Goal: Information Seeking & Learning: Learn about a topic

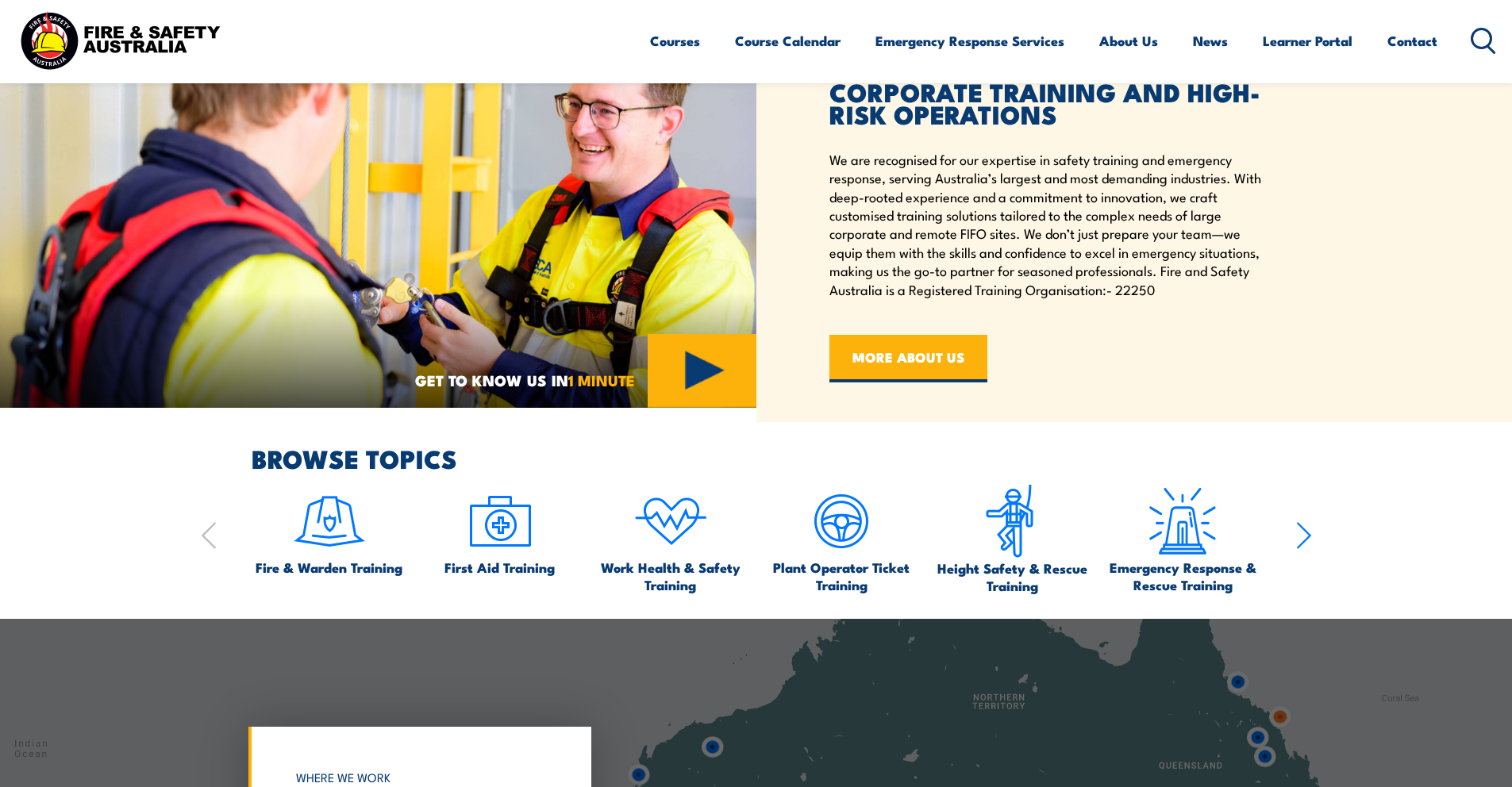
scroll to position [728, 0]
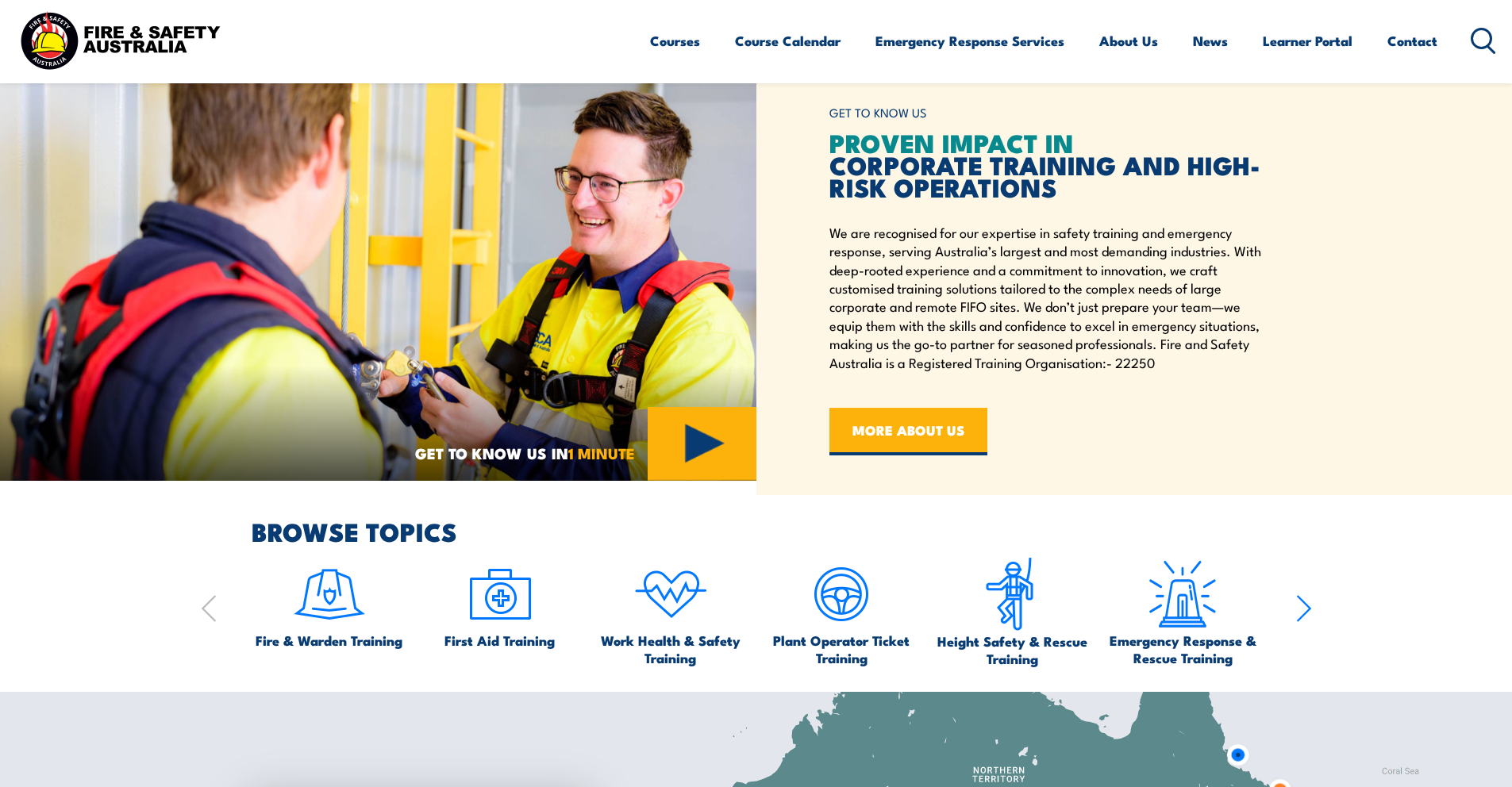
click at [1308, 609] on icon "button" at bounding box center [1303, 608] width 13 height 26
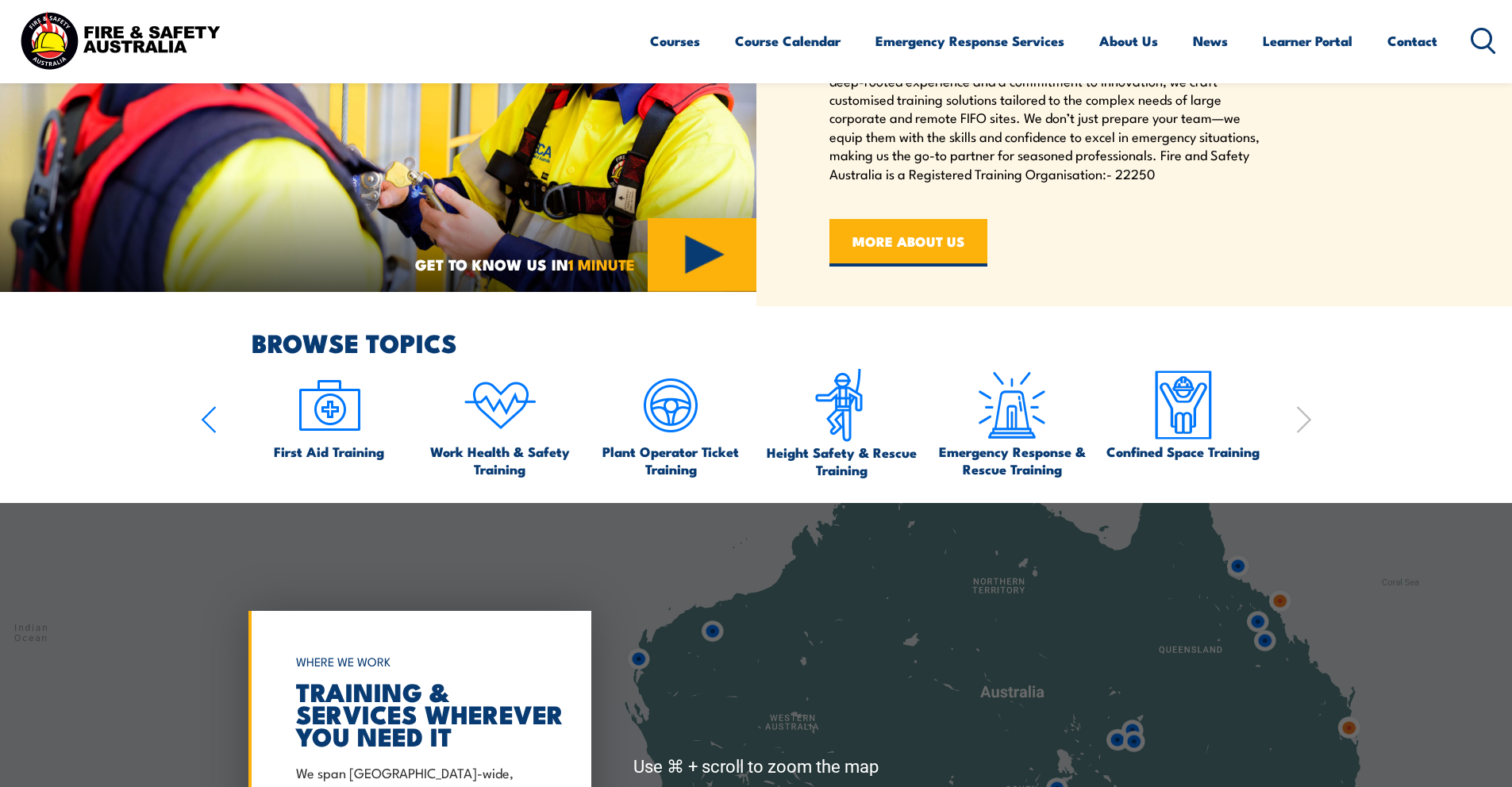
scroll to position [0, 0]
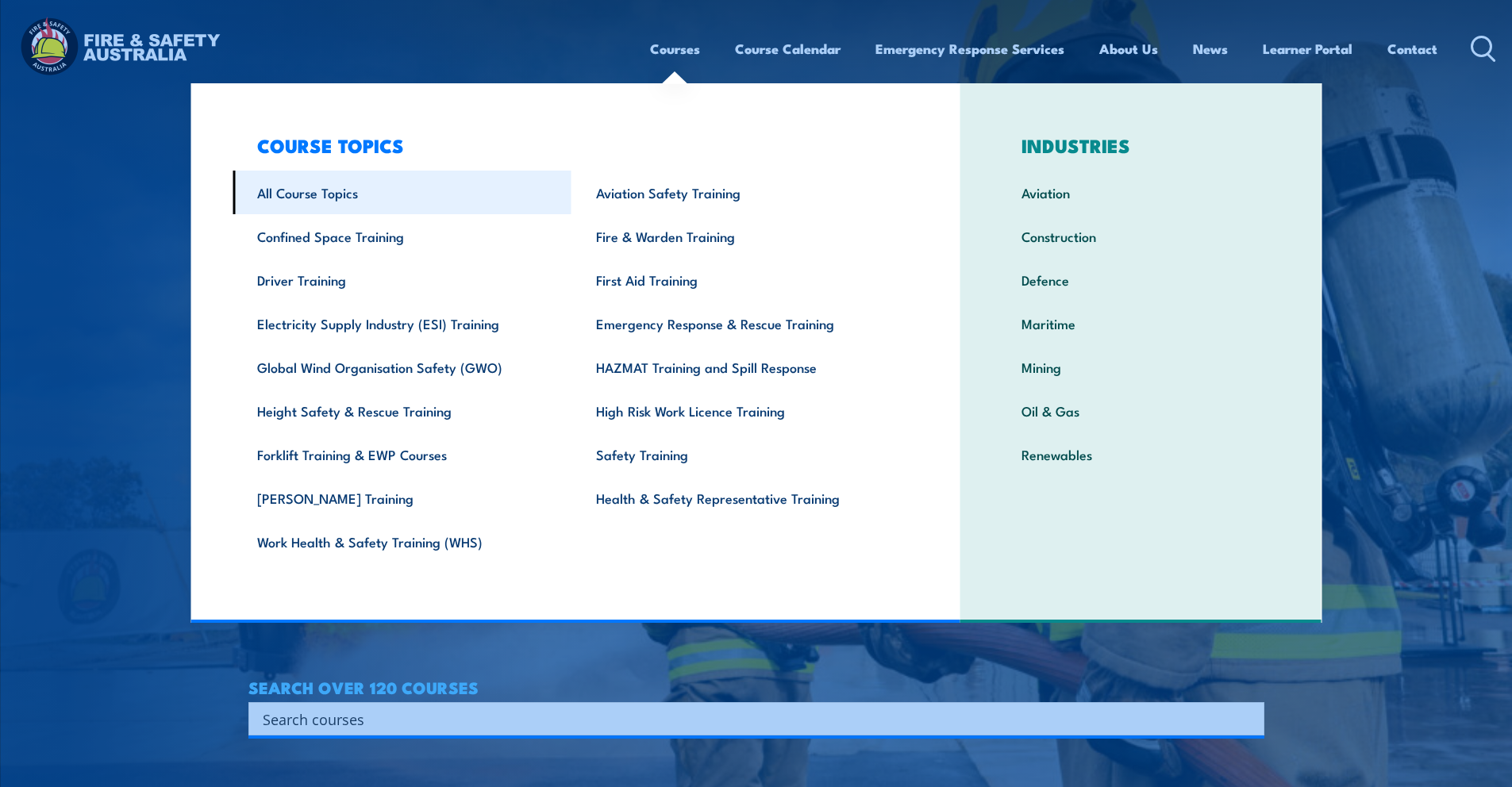
click at [389, 194] on link "All Course Topics" at bounding box center [402, 193] width 339 height 43
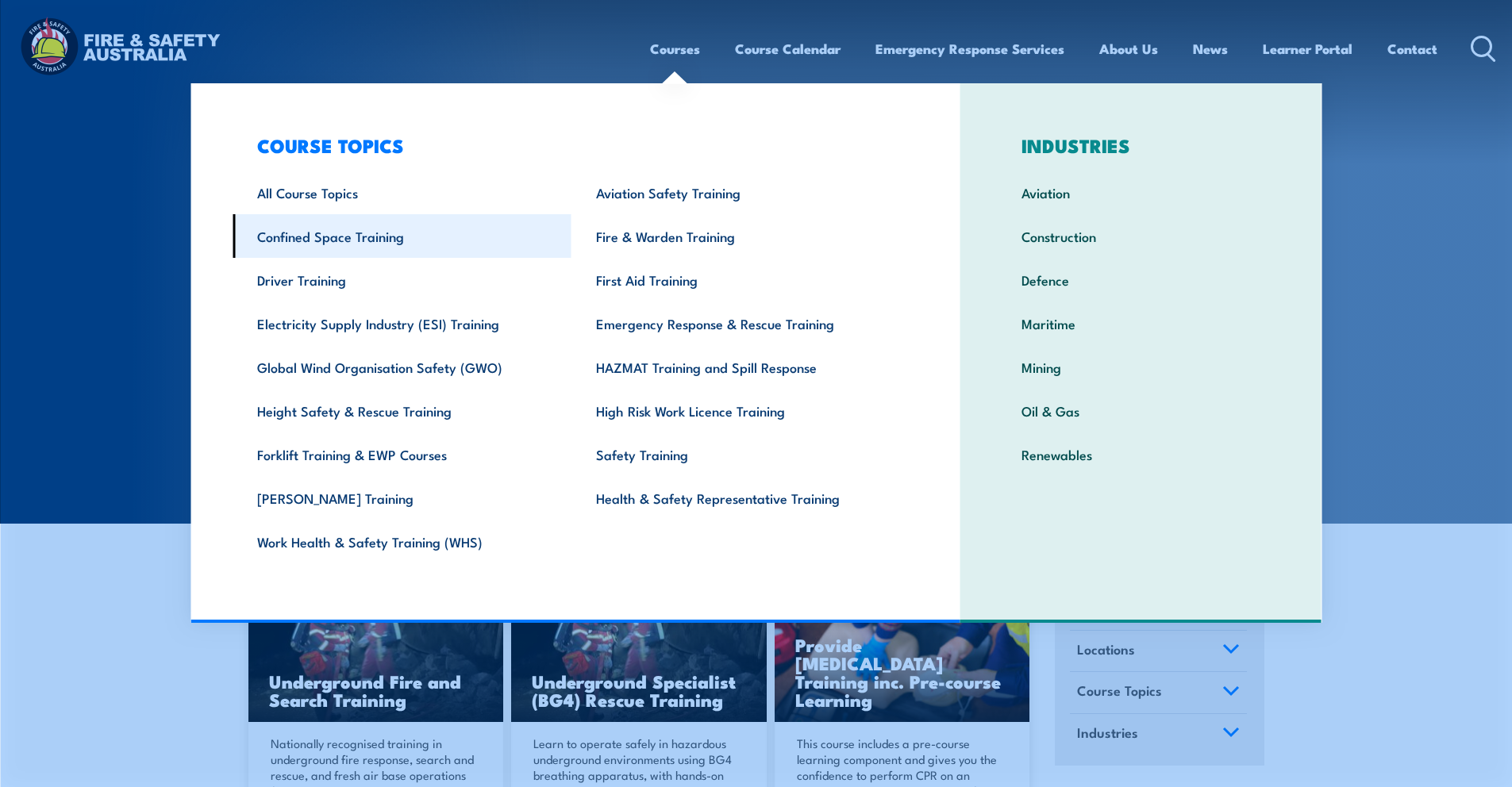
click at [387, 248] on link "Confined Space Training" at bounding box center [402, 236] width 339 height 43
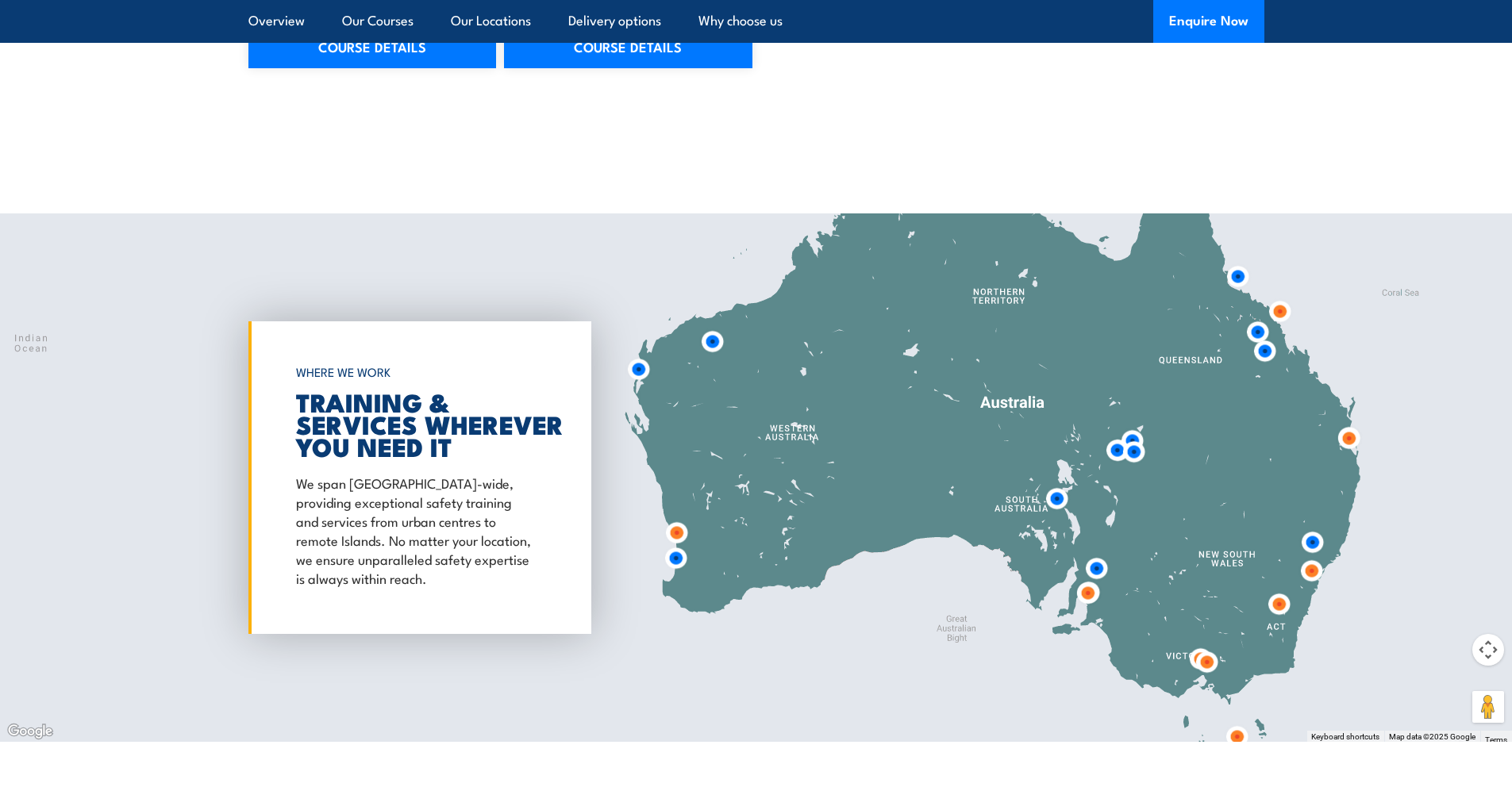
scroll to position [2354, 0]
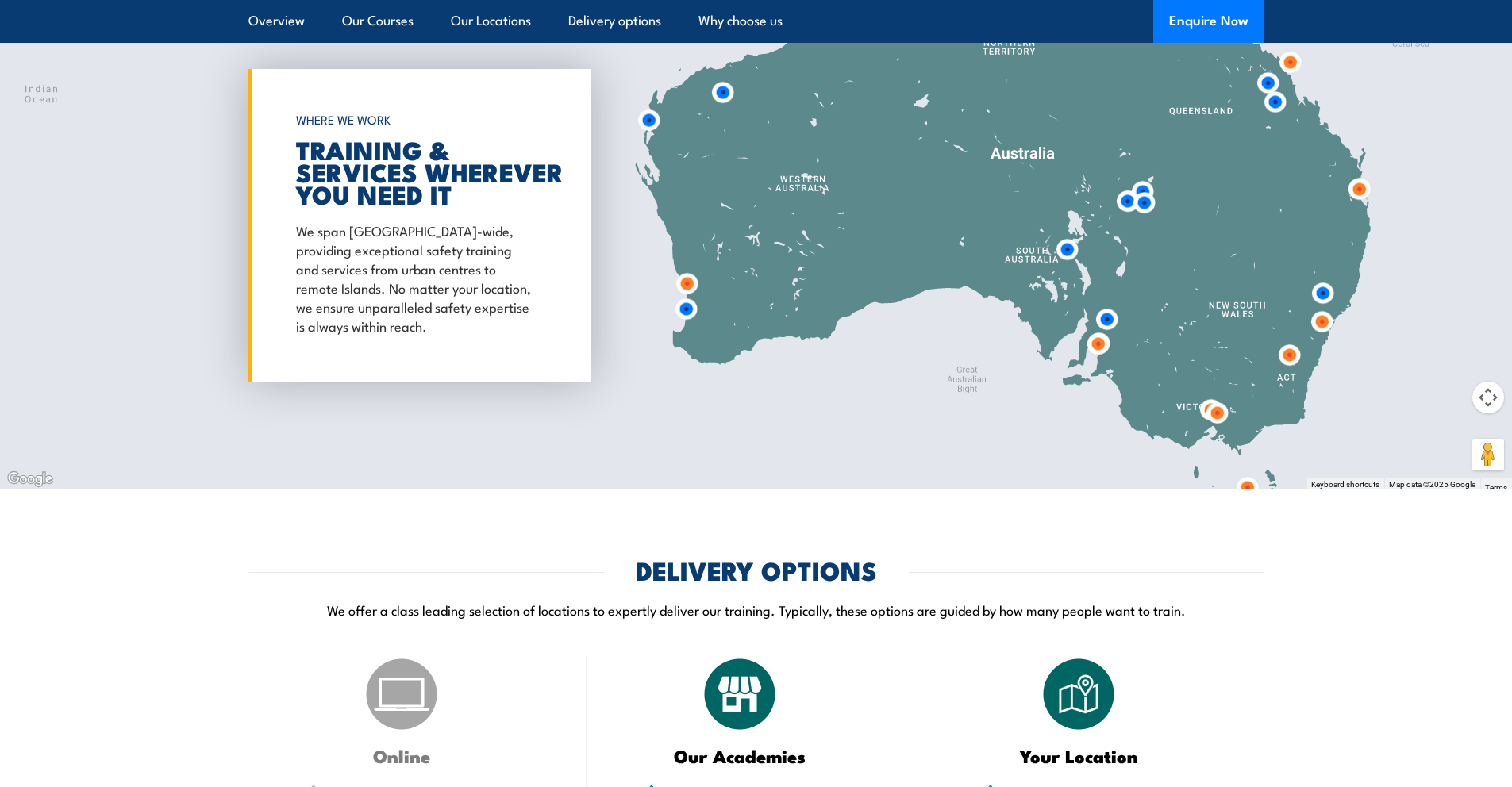
drag, startPoint x: 678, startPoint y: 284, endPoint x: 714, endPoint y: 294, distance: 37.4
click at [702, 292] on img at bounding box center [687, 284] width 29 height 29
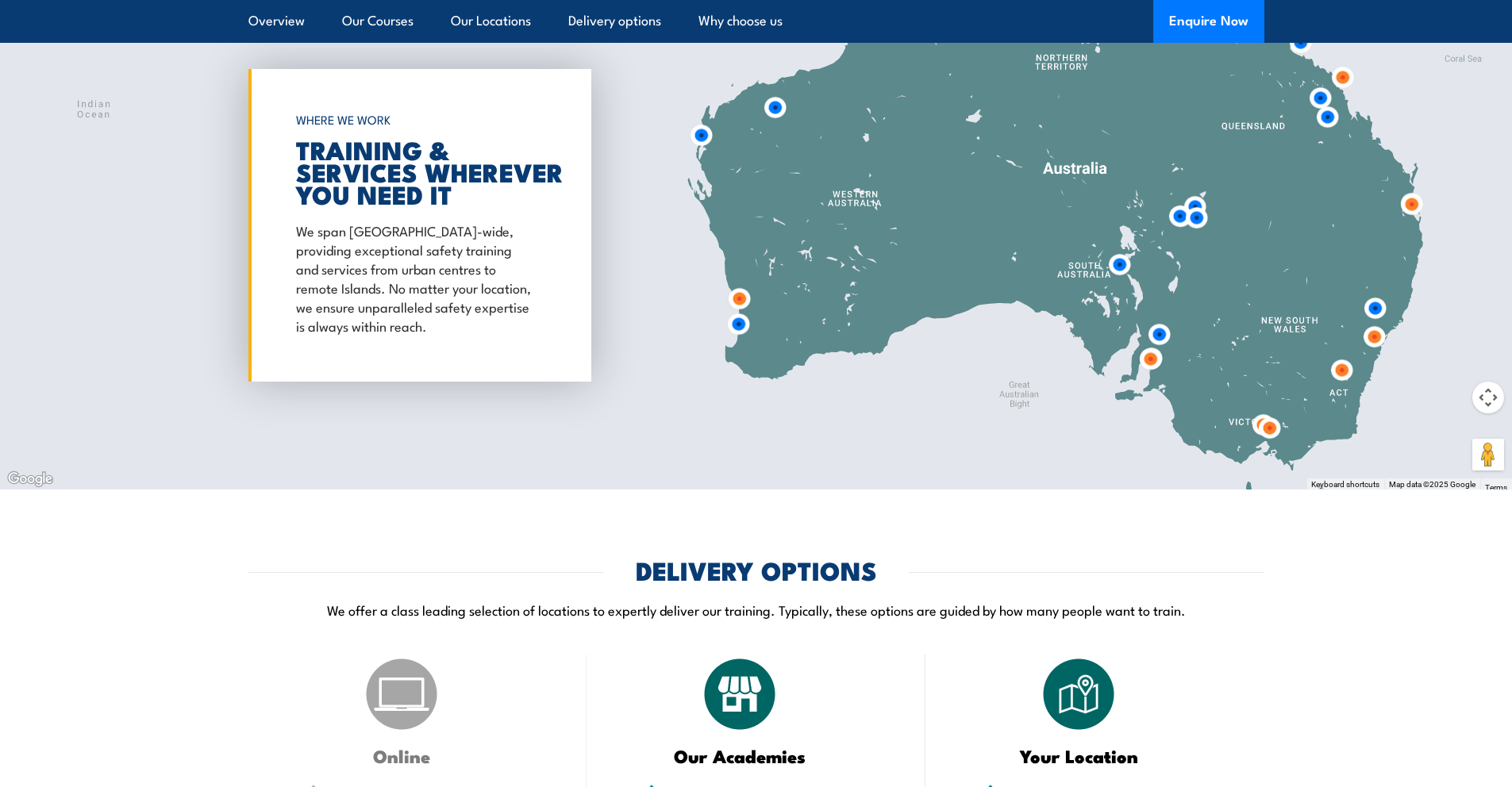
click at [735, 295] on img at bounding box center [739, 299] width 29 height 29
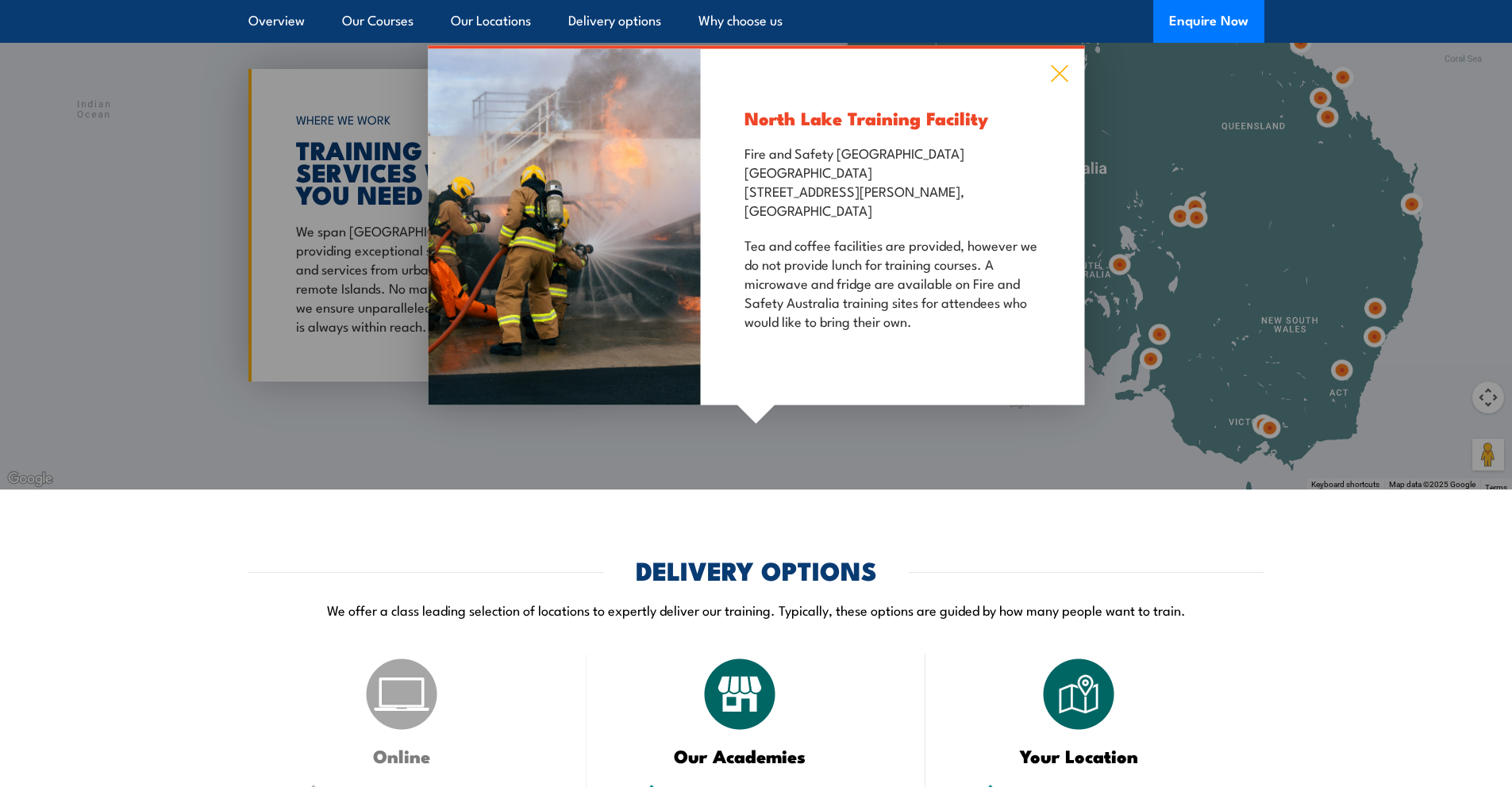
click at [1057, 71] on icon at bounding box center [1059, 74] width 17 height 17
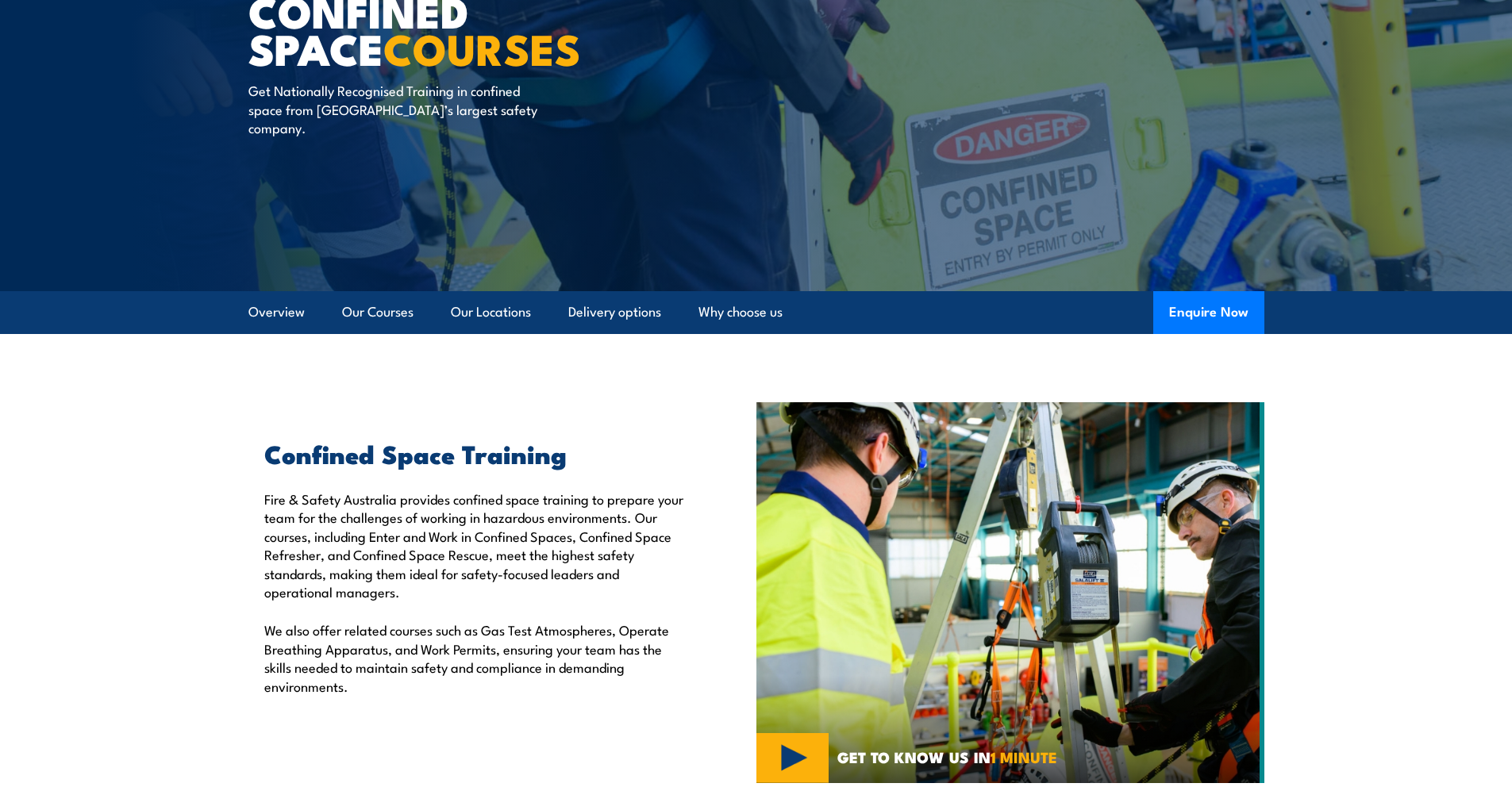
scroll to position [0, 0]
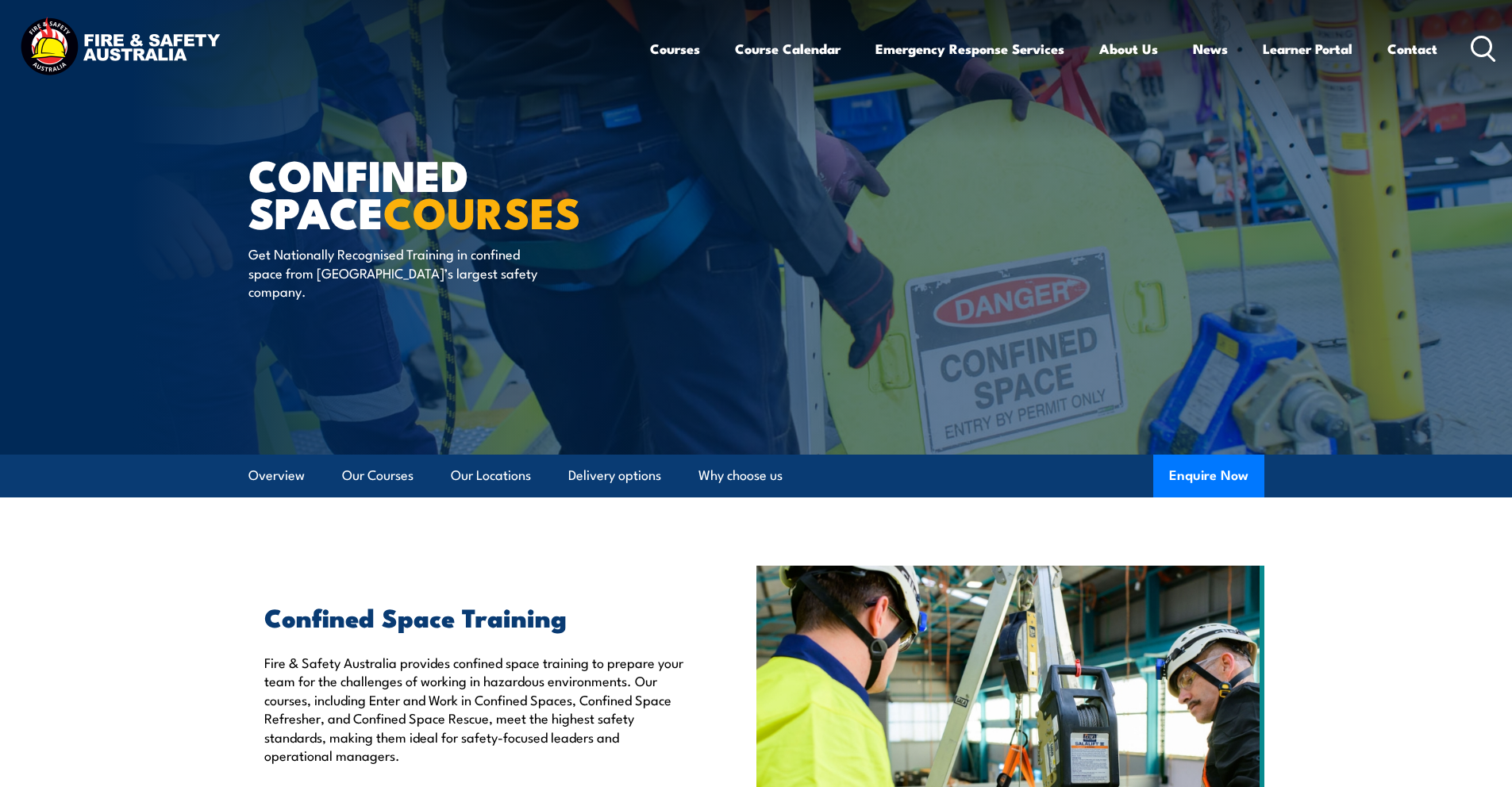
click at [129, 39] on img at bounding box center [119, 48] width 207 height 68
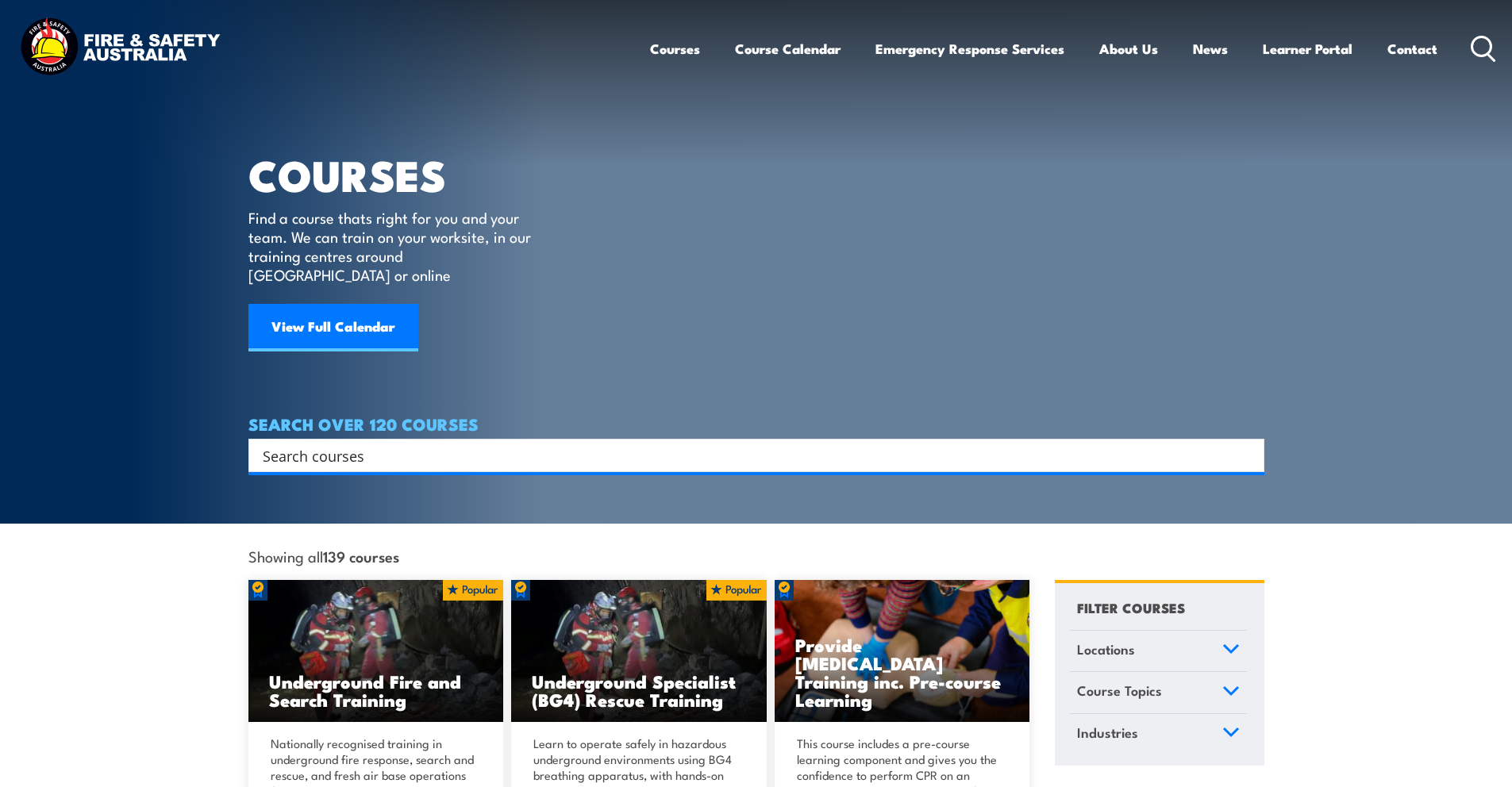
click at [161, 58] on img at bounding box center [119, 48] width 207 height 68
